Goal: Transaction & Acquisition: Purchase product/service

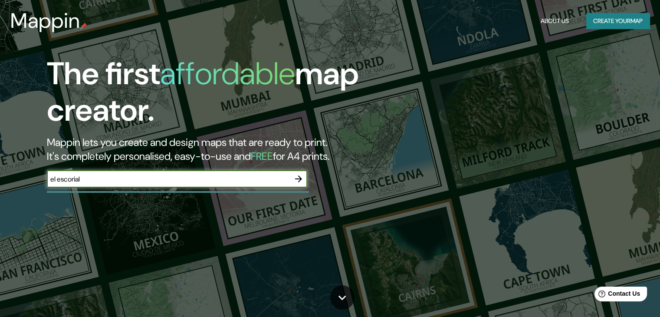
type input "el escorial"
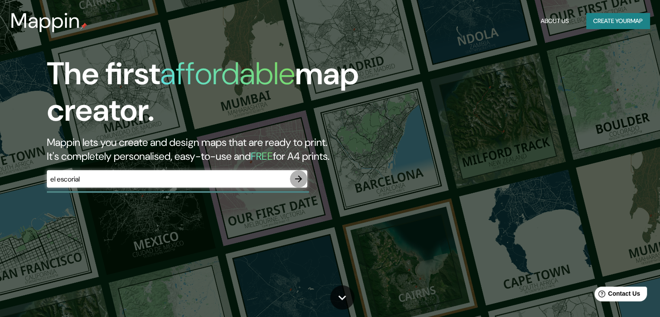
click at [299, 180] on icon "button" at bounding box center [298, 179] width 10 height 10
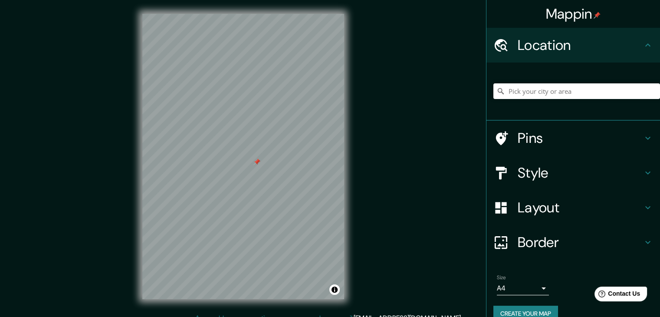
click at [258, 162] on div at bounding box center [256, 161] width 7 height 7
click at [559, 90] on input "Pick your city or area" at bounding box center [576, 91] width 167 height 16
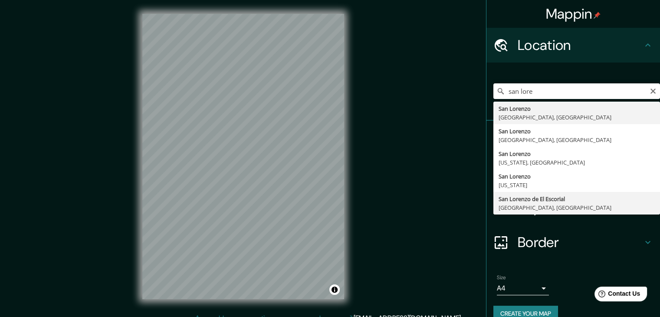
type input "[GEOGRAPHIC_DATA], [GEOGRAPHIC_DATA], [GEOGRAPHIC_DATA]"
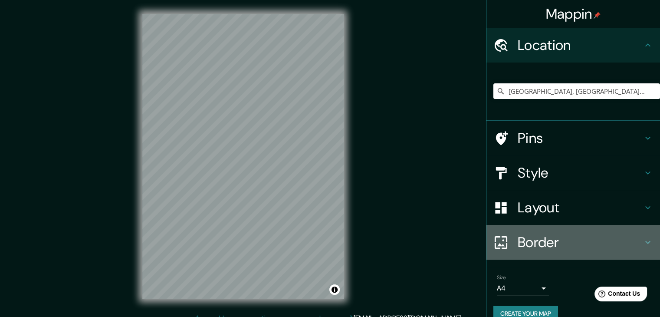
click at [643, 244] on icon at bounding box center [648, 242] width 10 height 10
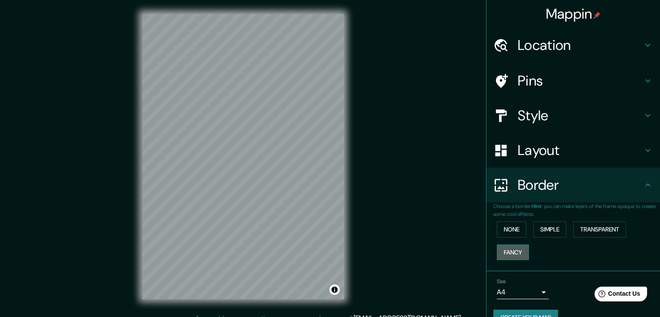
click at [517, 252] on button "Fancy" at bounding box center [513, 252] width 32 height 16
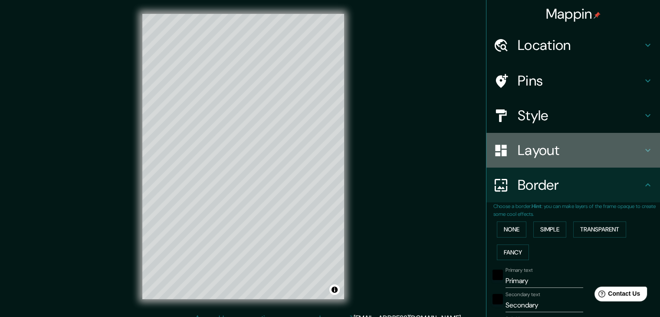
click at [582, 148] on h4 "Layout" at bounding box center [580, 149] width 125 height 17
type input "37"
type input "19"
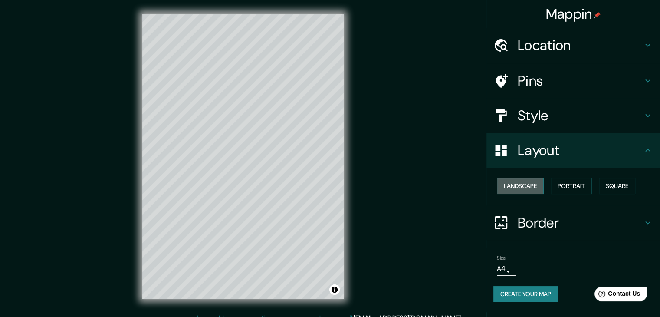
click at [532, 188] on button "Landscape" at bounding box center [520, 186] width 47 height 16
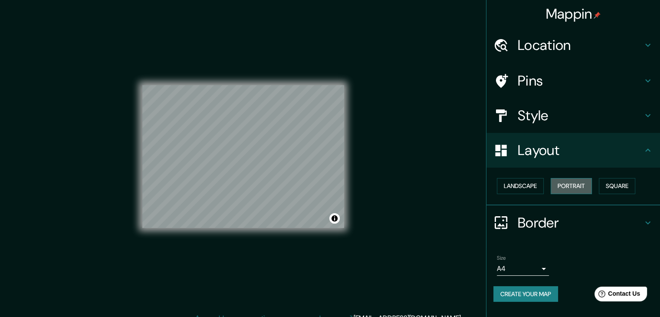
click at [572, 186] on button "Portrait" at bounding box center [571, 186] width 41 height 16
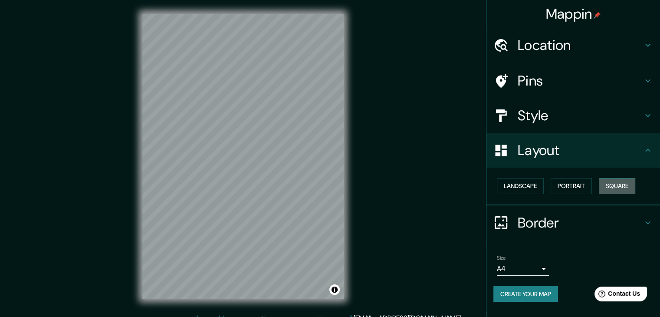
click at [606, 186] on button "Square" at bounding box center [617, 186] width 36 height 16
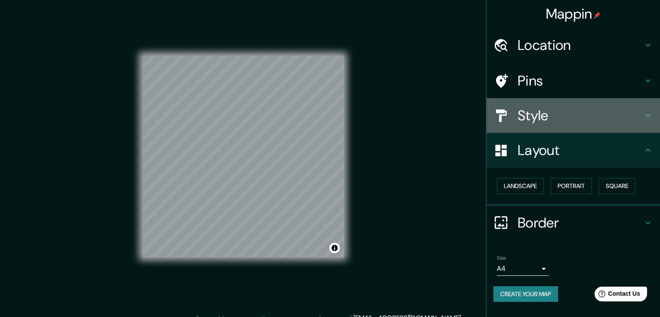
click at [563, 118] on h4 "Style" at bounding box center [580, 115] width 125 height 17
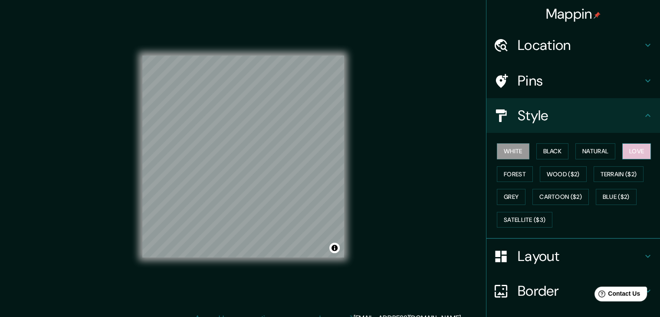
click at [637, 146] on button "Love" at bounding box center [636, 151] width 29 height 16
click at [595, 154] on button "Natural" at bounding box center [596, 151] width 40 height 16
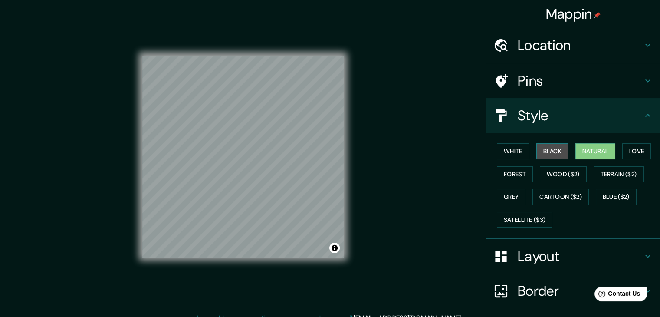
click at [542, 149] on button "Black" at bounding box center [552, 151] width 33 height 16
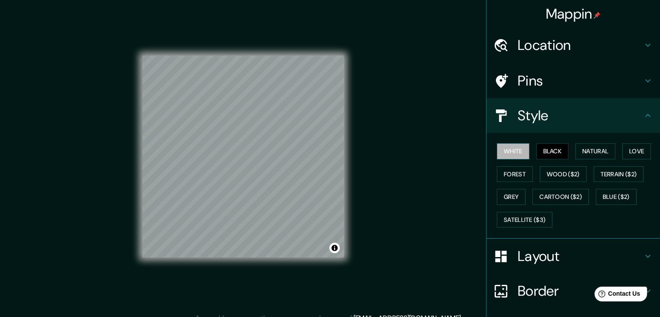
click at [514, 151] on button "White" at bounding box center [513, 151] width 33 height 16
click at [597, 150] on button "Natural" at bounding box center [596, 151] width 40 height 16
